Goal: Register for event/course

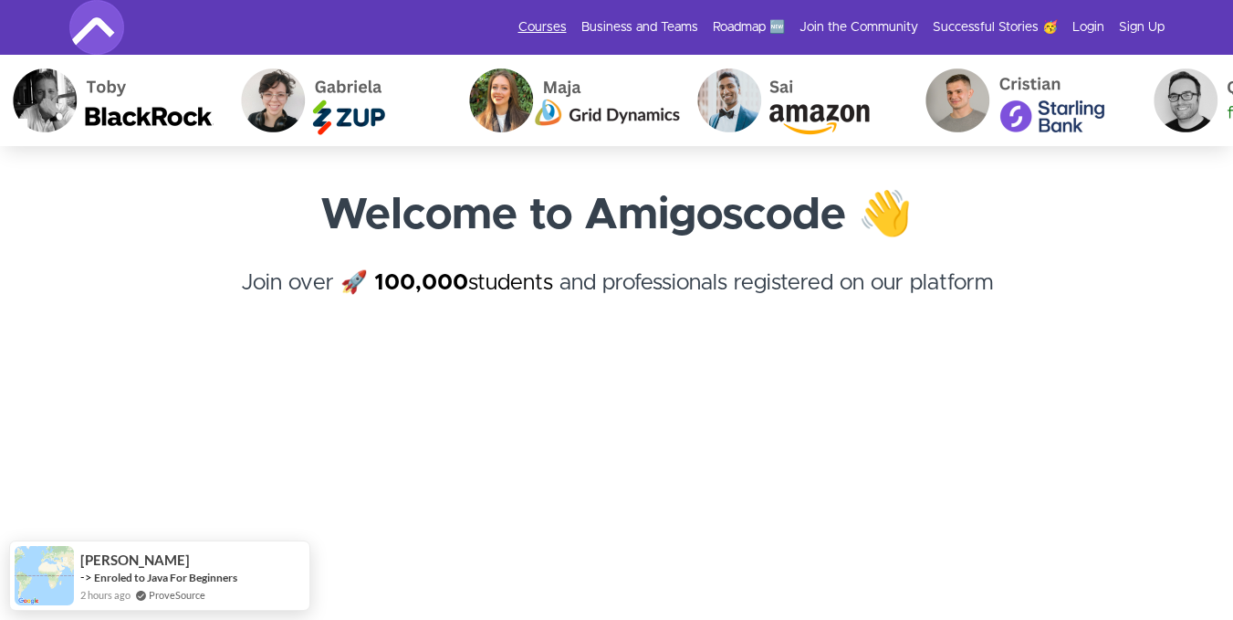
click at [537, 25] on link "Courses" at bounding box center [542, 27] width 48 height 18
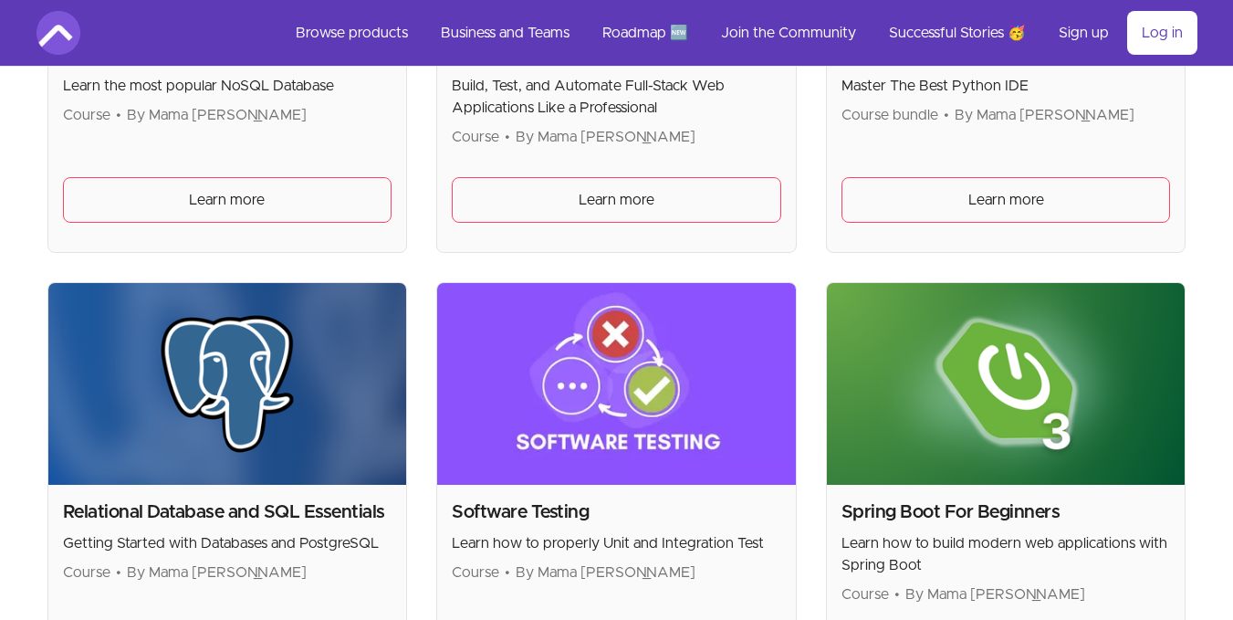
scroll to position [3993, 0]
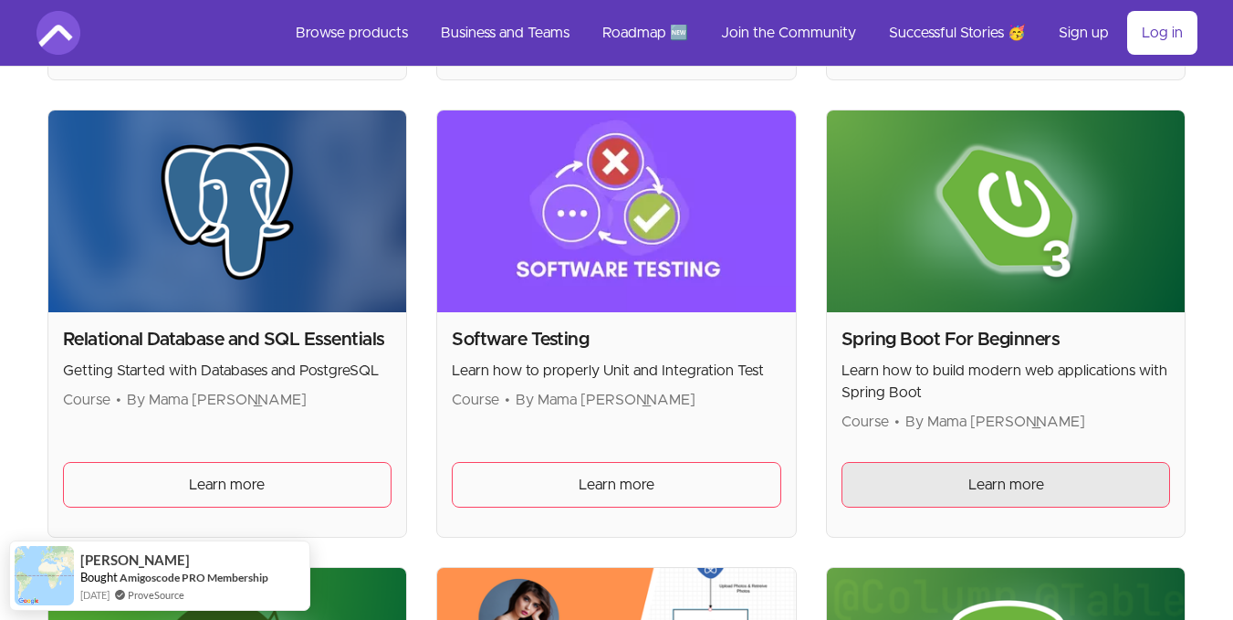
click at [1058, 465] on link "Learn more" at bounding box center [1005, 485] width 329 height 46
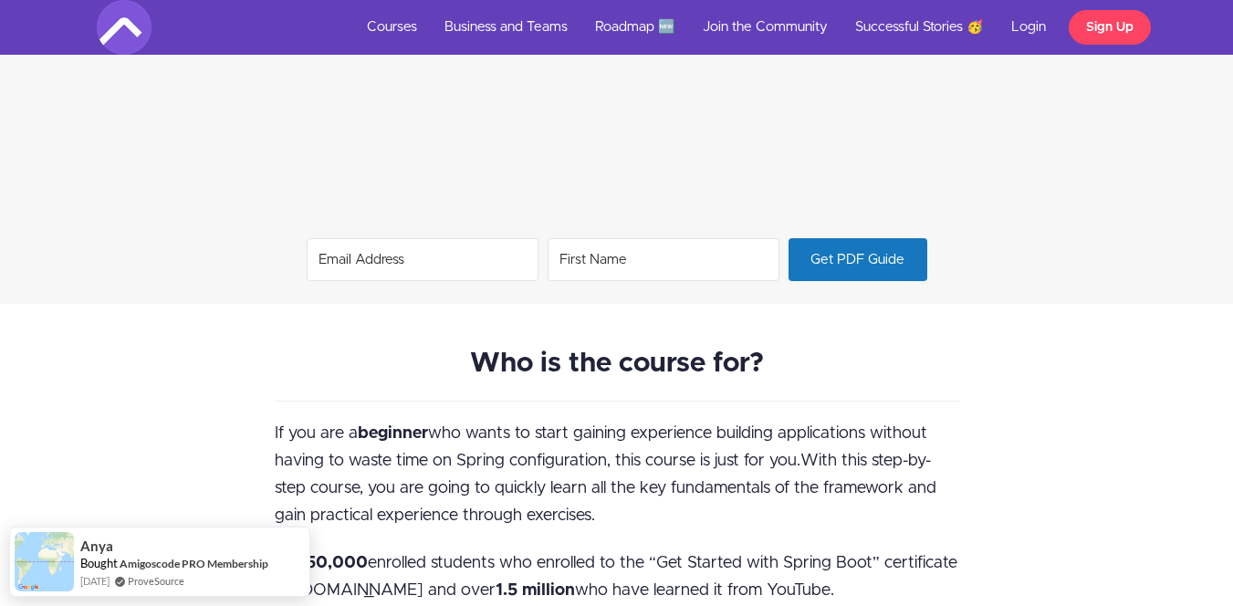
scroll to position [1458, 0]
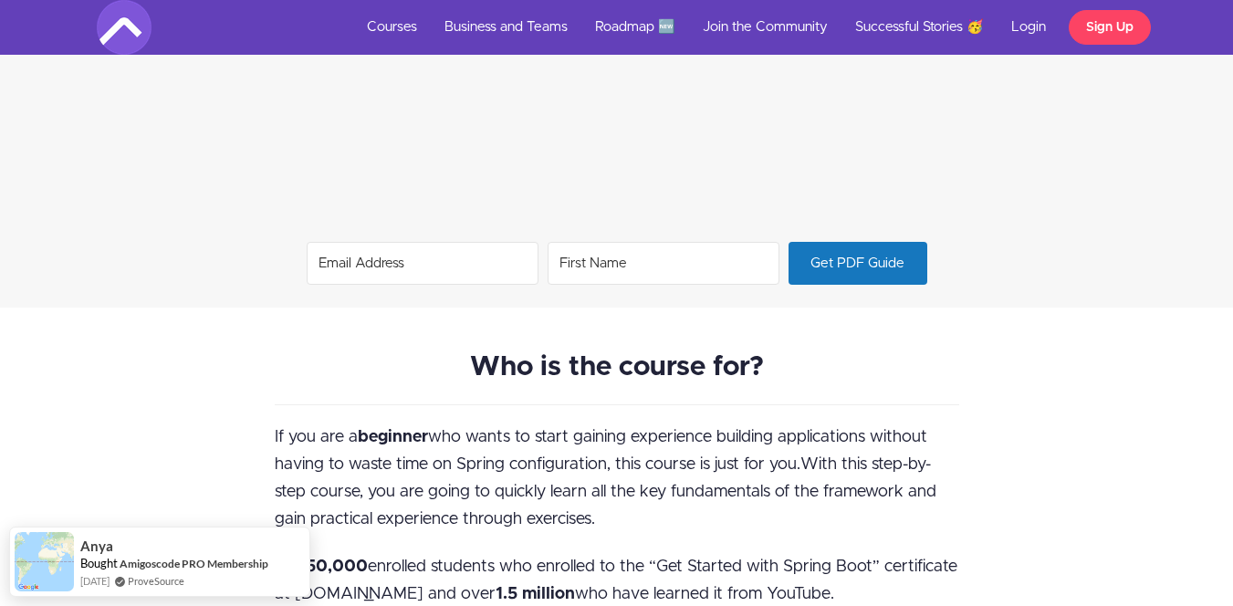
click at [474, 269] on input "Email Address" at bounding box center [423, 263] width 232 height 43
type input "mailadeyinka2020@gmail.com"
click at [600, 262] on input "First Name" at bounding box center [663, 263] width 232 height 43
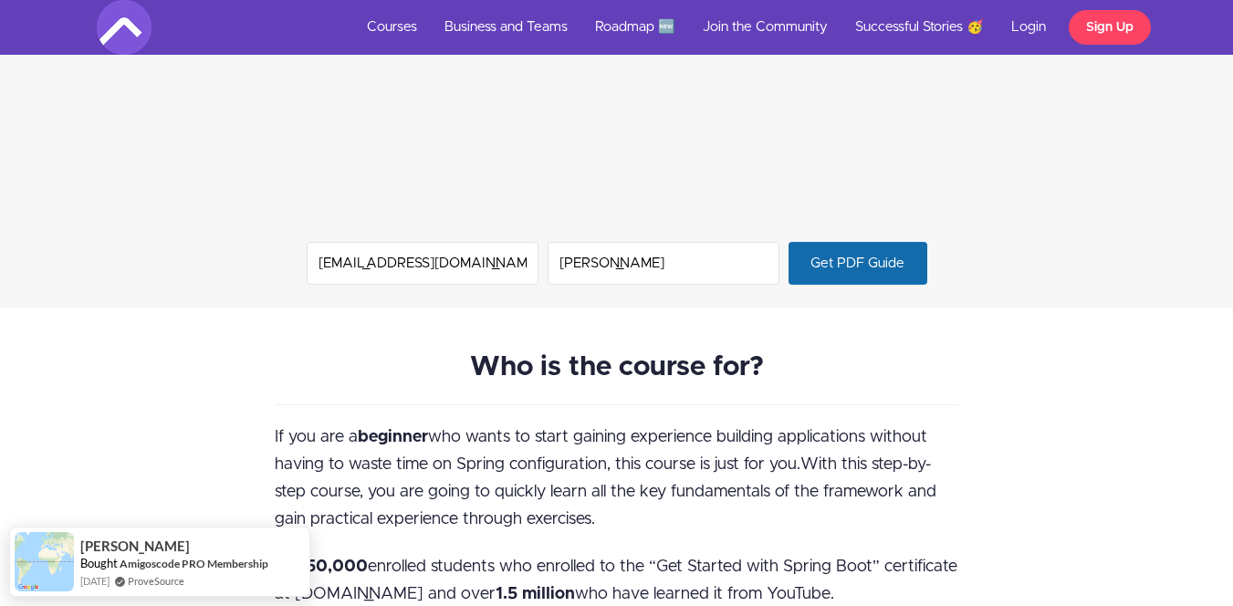
type input "Muritala Muyideen"
click at [882, 261] on span "Get PDF Guide" at bounding box center [857, 263] width 138 height 41
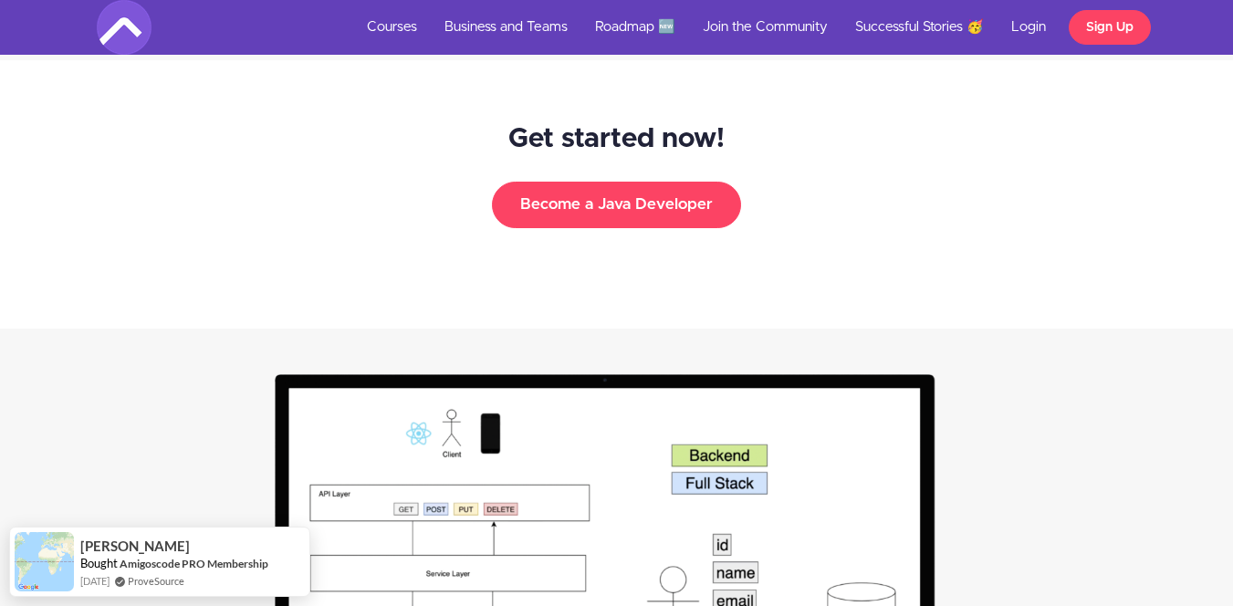
scroll to position [2931, 0]
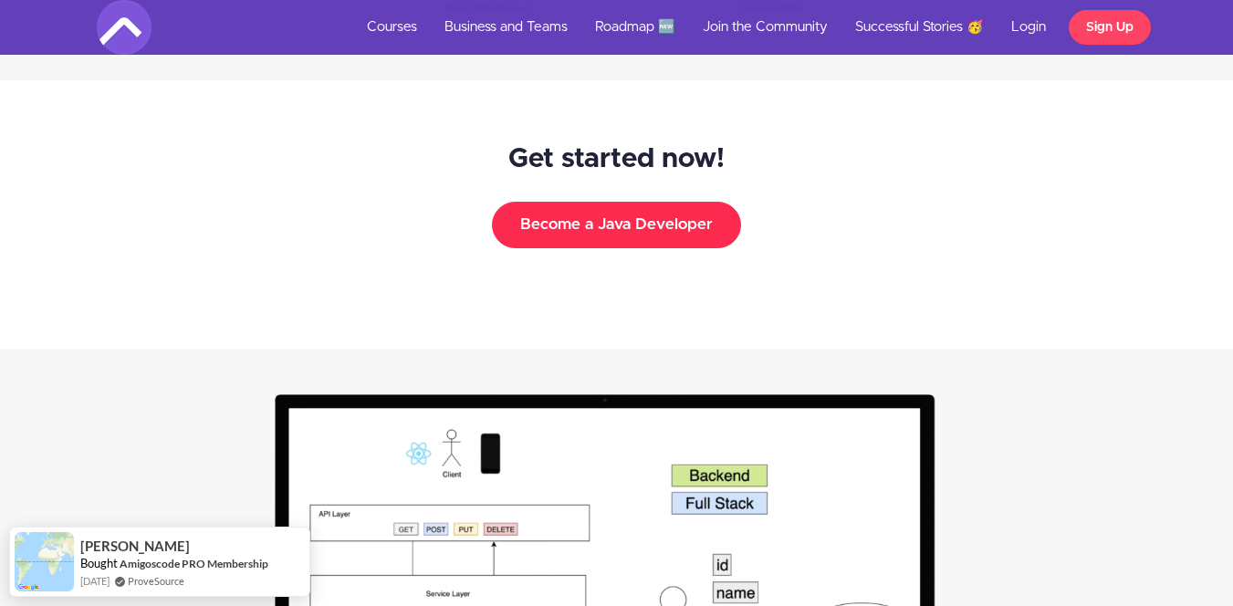
click at [639, 222] on button "Become a Java Developer" at bounding box center [616, 225] width 249 height 46
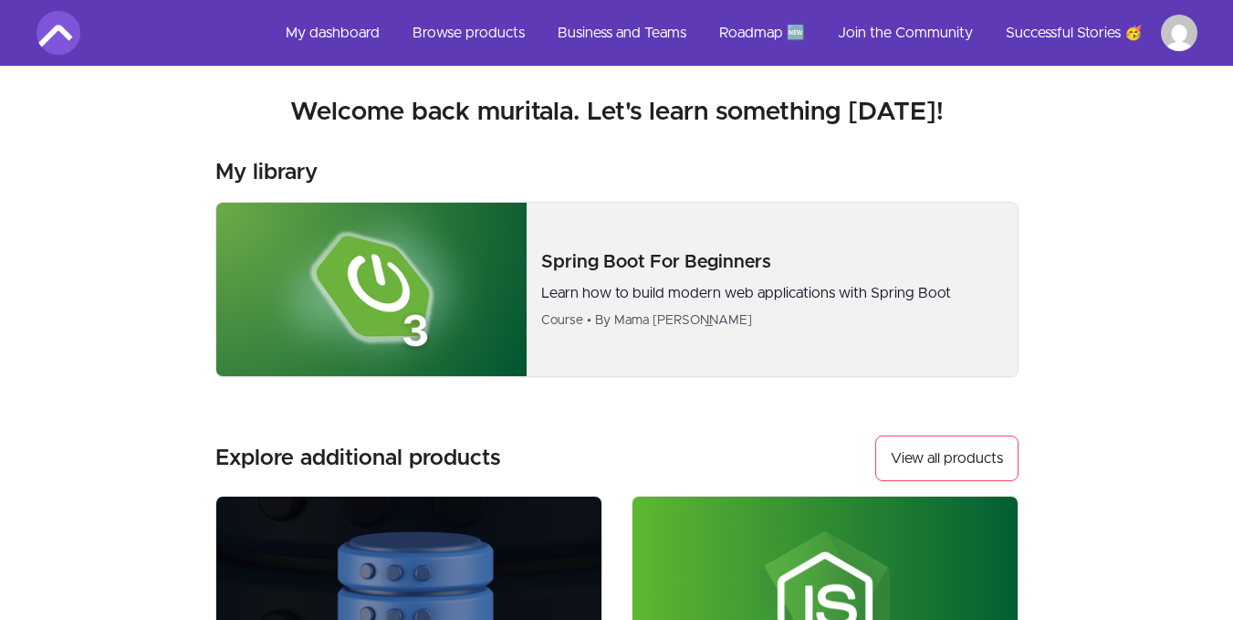
click at [477, 306] on img at bounding box center [371, 289] width 311 height 173
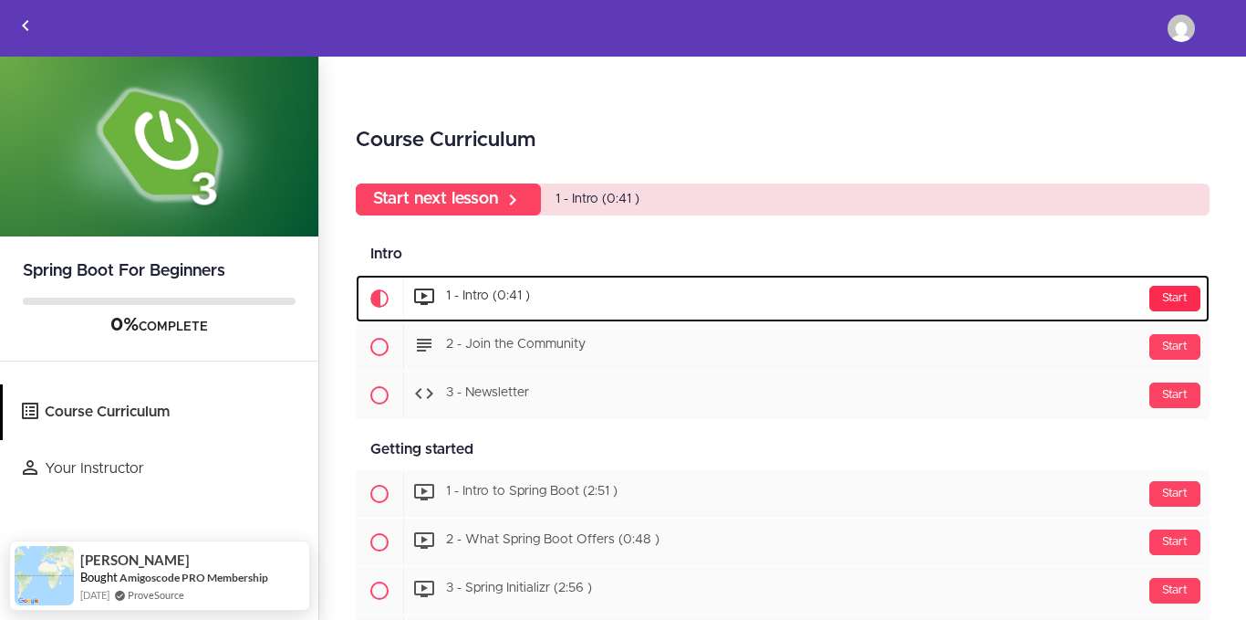
click at [1150, 293] on div "Start" at bounding box center [1175, 299] width 51 height 26
